Goal: Navigation & Orientation: Find specific page/section

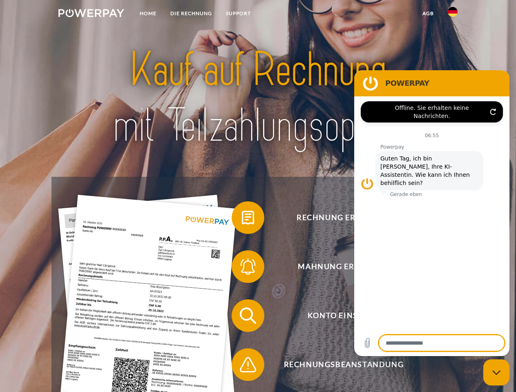
click at [91, 14] on img at bounding box center [91, 13] width 66 height 8
click at [453, 14] on img at bounding box center [453, 12] width 10 height 10
click at [428, 13] on link "agb" at bounding box center [428, 13] width 25 height 15
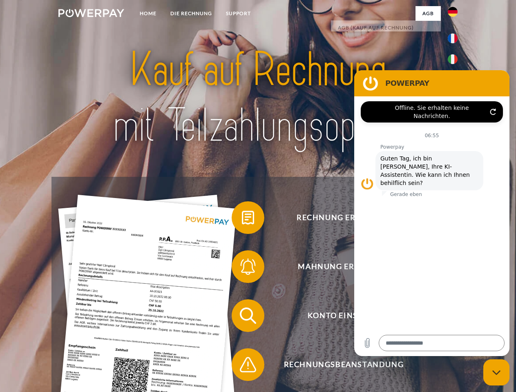
click at [242, 219] on span at bounding box center [235, 217] width 41 height 41
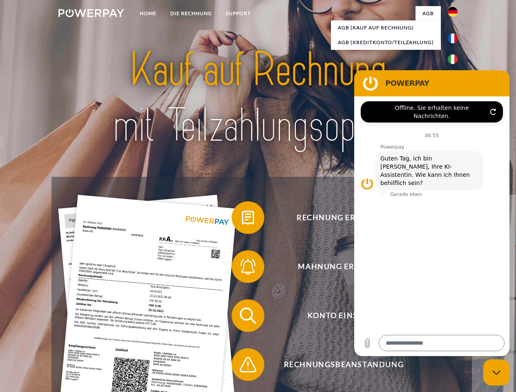
click at [472, 269] on link "zurück" at bounding box center [523, 246] width 102 height 102
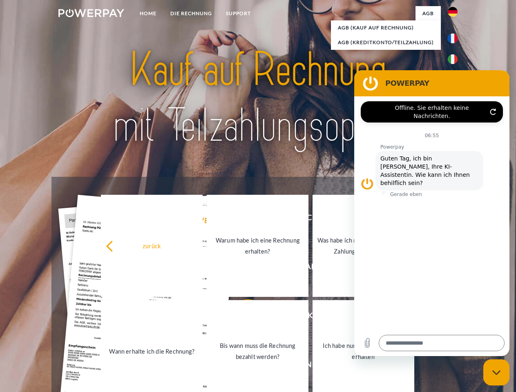
click at [242, 318] on span at bounding box center [235, 316] width 41 height 41
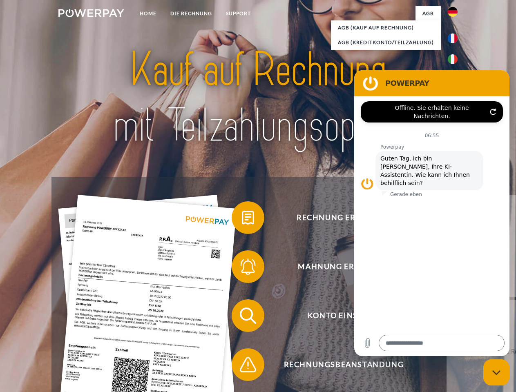
click at [242, 367] on span at bounding box center [235, 365] width 41 height 41
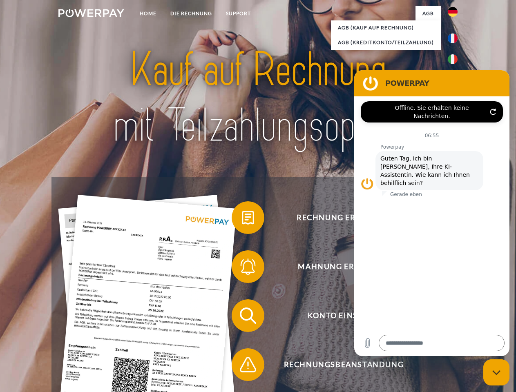
click at [497, 373] on icon "Messaging-Fenster schließen" at bounding box center [497, 372] width 9 height 5
type textarea "*"
